Goal: Transaction & Acquisition: Purchase product/service

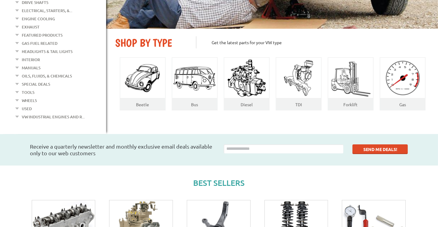
scroll to position [224, 0]
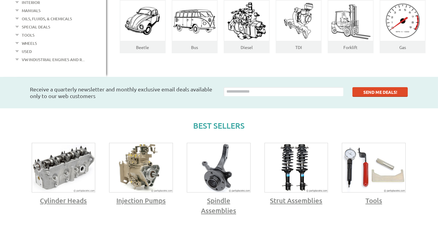
click at [86, 166] on img at bounding box center [63, 167] width 63 height 49
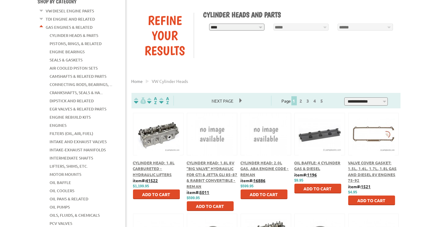
scroll to position [69, 0]
click at [162, 136] on button at bounding box center [158, 133] width 39 height 10
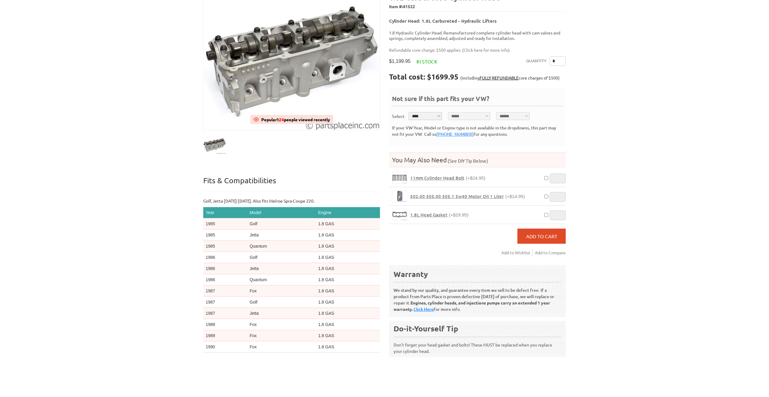
scroll to position [91, 0]
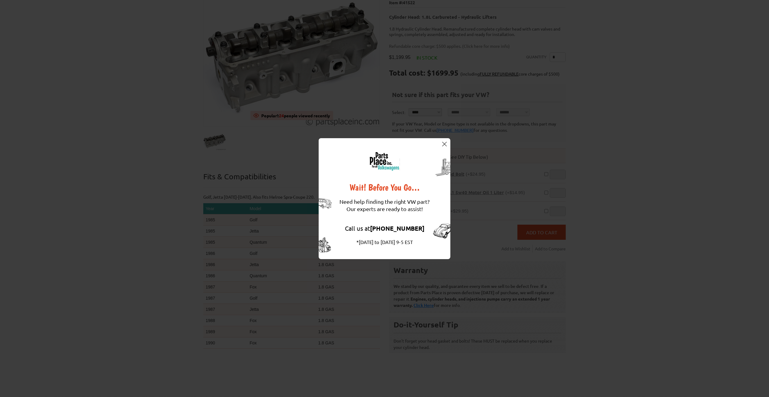
drag, startPoint x: 139, startPoint y: 228, endPoint x: 141, endPoint y: 231, distance: 3.3
click at [139, 226] on div "Wait! Before You Go… Need help finding the right VW part? Our experts are ready…" at bounding box center [384, 198] width 769 height 397
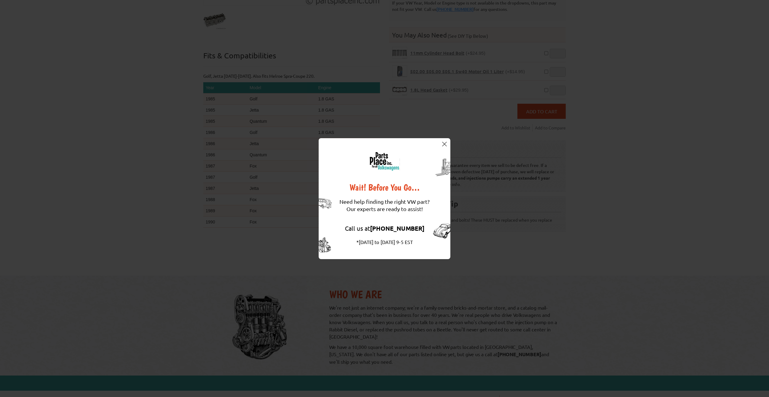
click at [438, 141] on button at bounding box center [444, 144] width 6 height 6
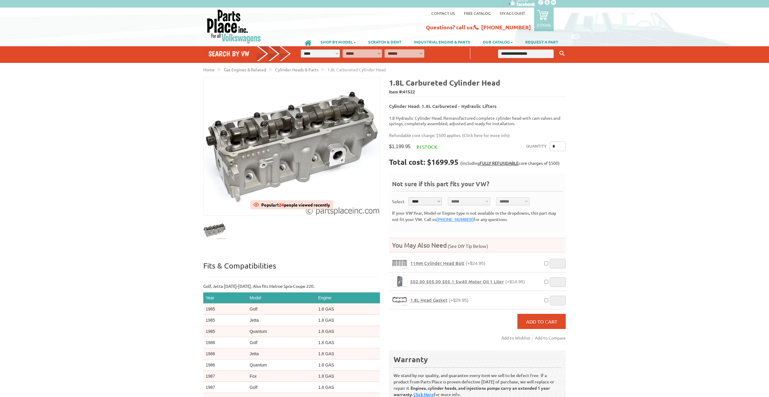
scroll to position [0, 0]
